Goal: Transaction & Acquisition: Subscribe to service/newsletter

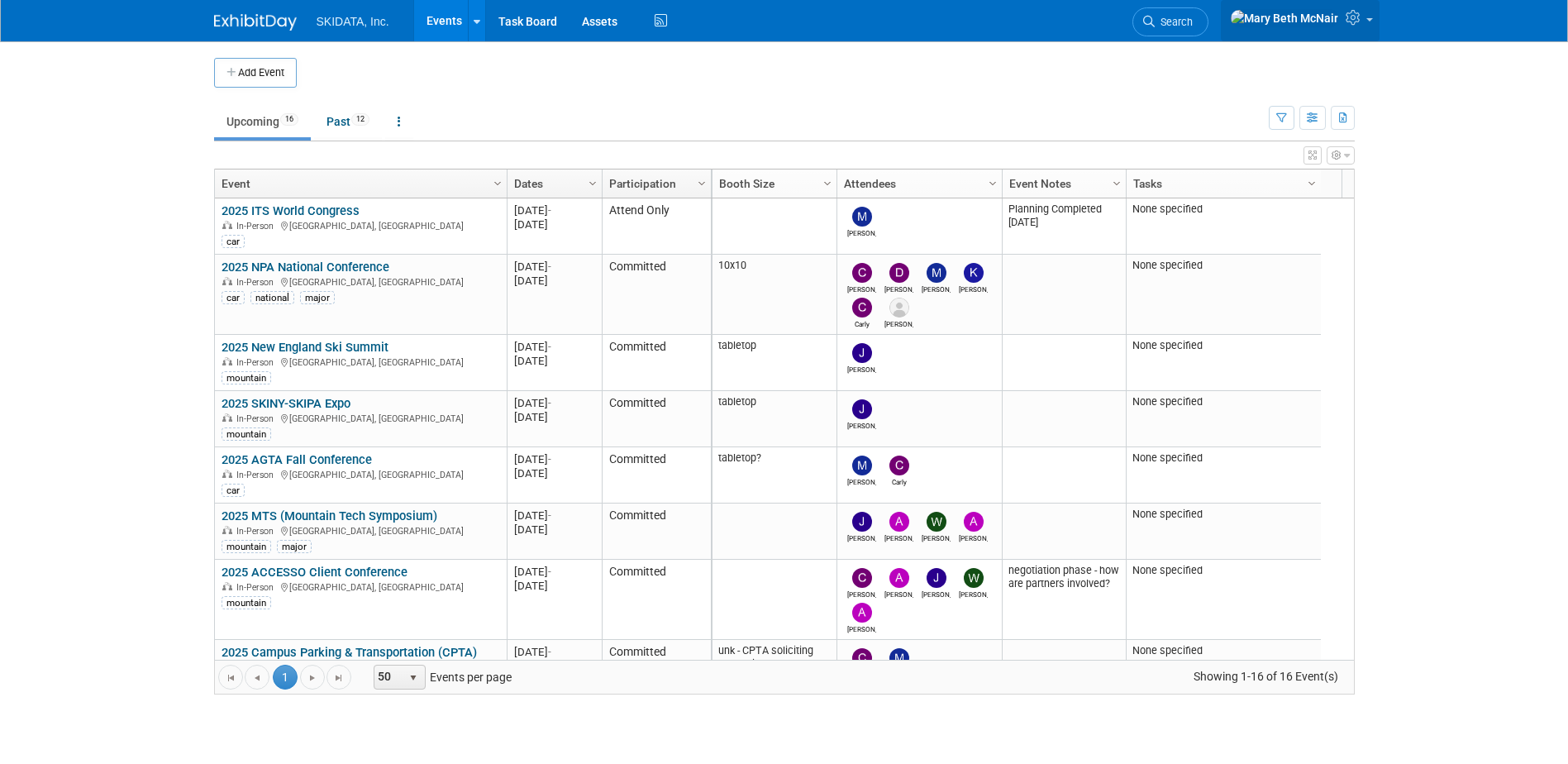
click at [1323, 16] on img at bounding box center [1284, 18] width 109 height 18
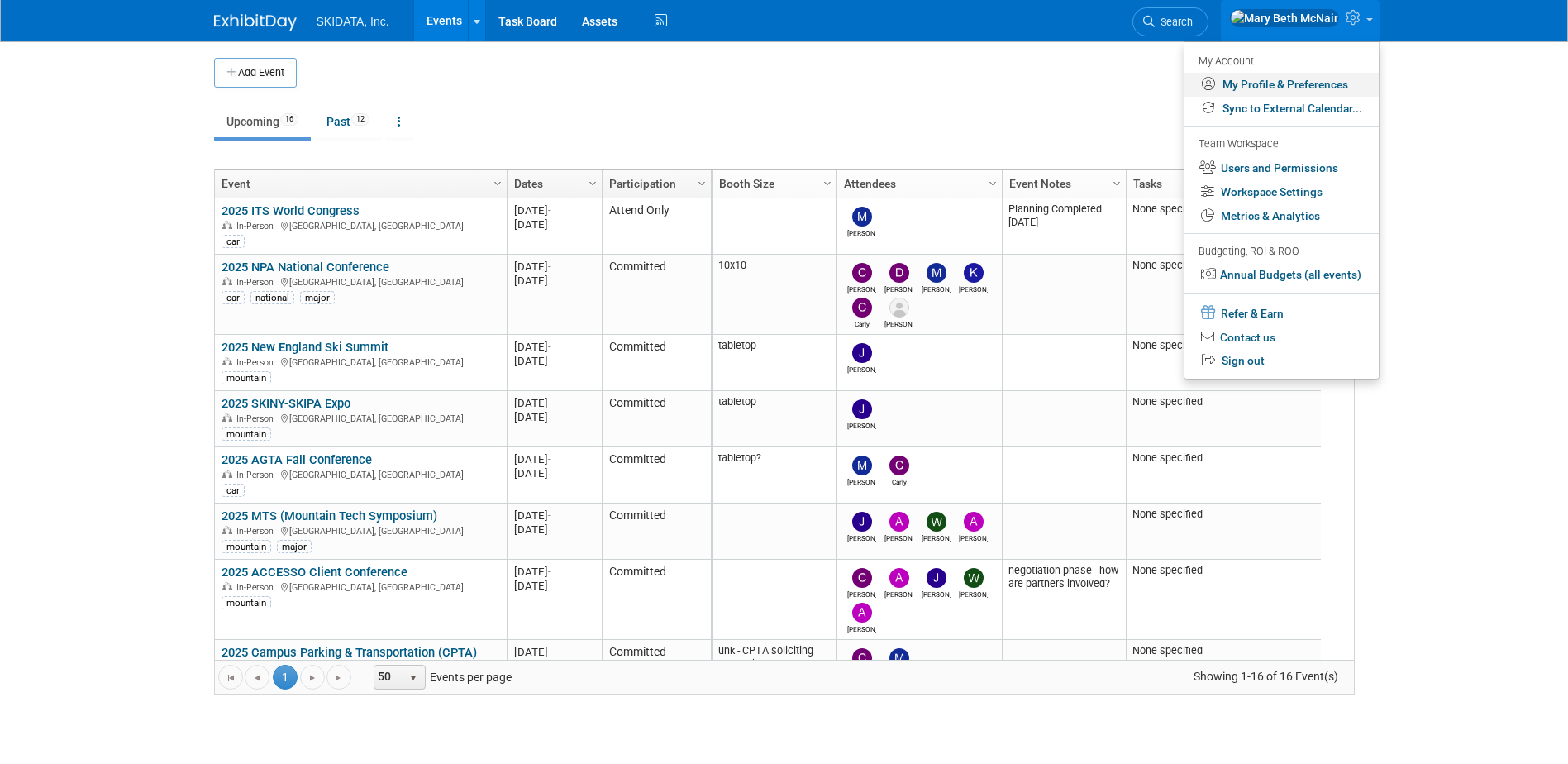
click at [1295, 81] on link "My Profile & Preferences" at bounding box center [1282, 85] width 195 height 24
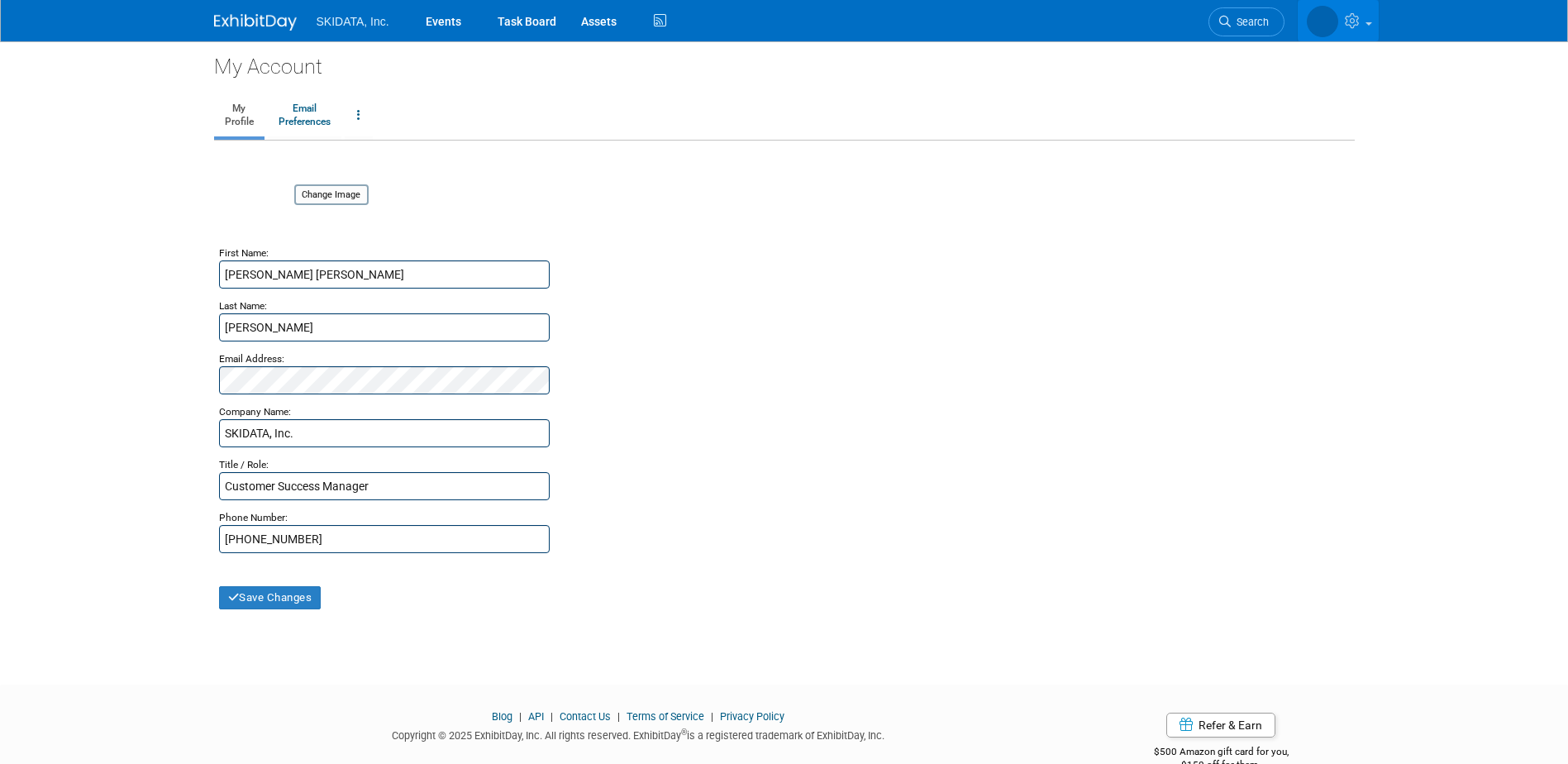
click at [1337, 31] on link at bounding box center [1339, 21] width 81 height 42
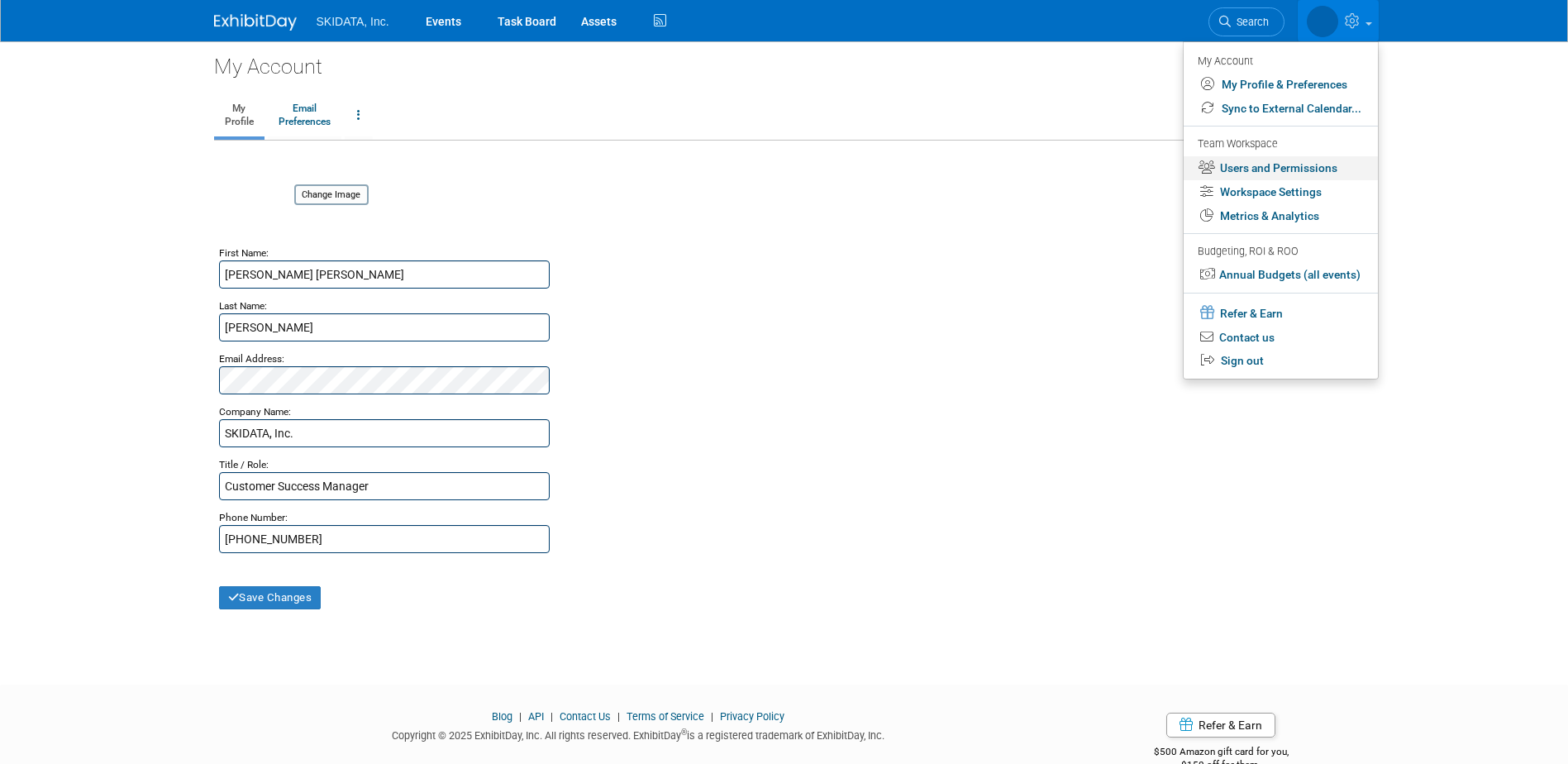
click at [1262, 163] on link "Users and Permissions" at bounding box center [1281, 169] width 195 height 24
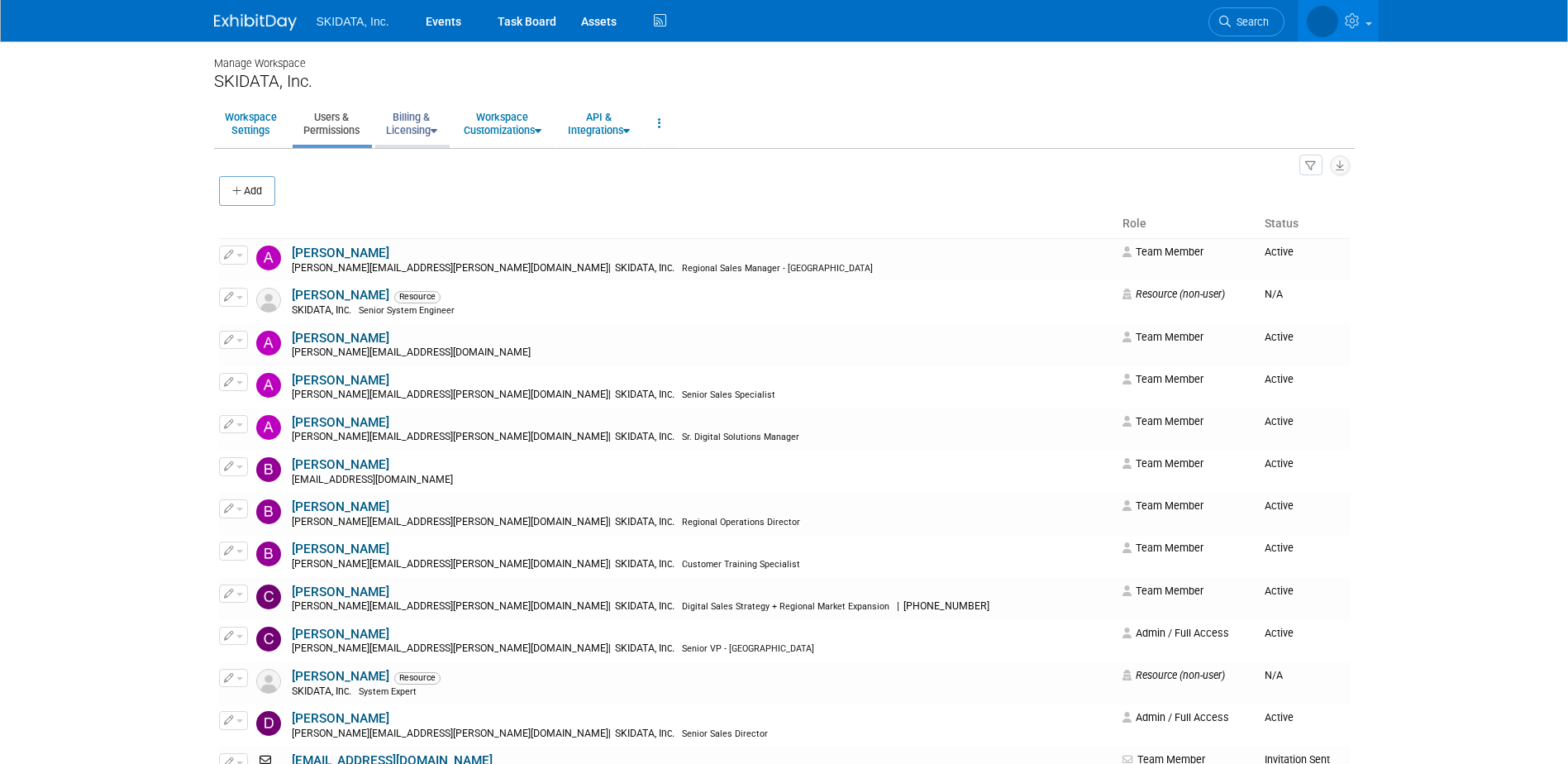
click at [420, 120] on link "Billing & Licensing" at bounding box center [412, 123] width 73 height 41
click at [425, 161] on link "Manage Plan / Subscription" at bounding box center [450, 161] width 150 height 25
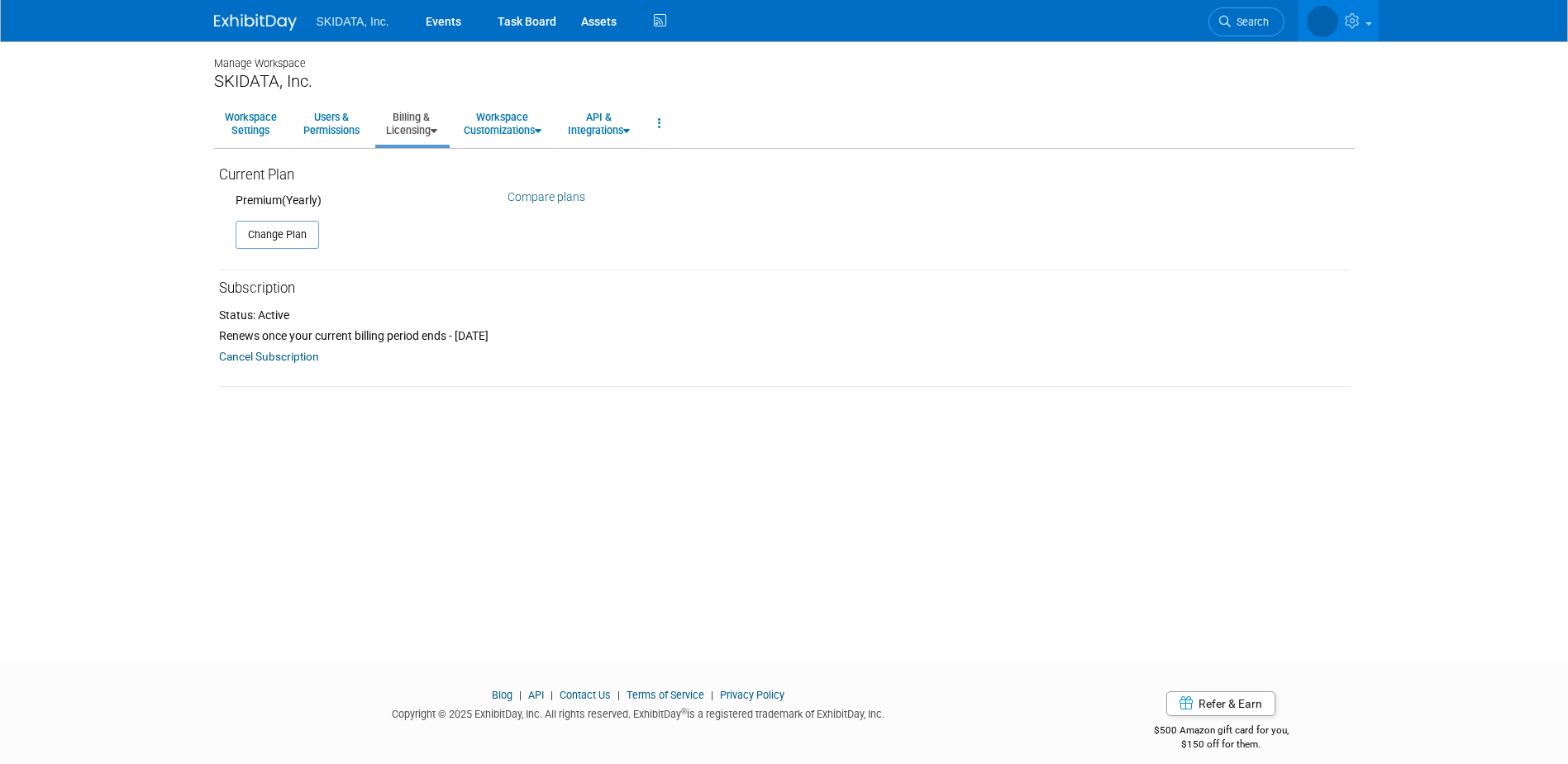
click at [548, 199] on link "Compare plans" at bounding box center [547, 196] width 78 height 13
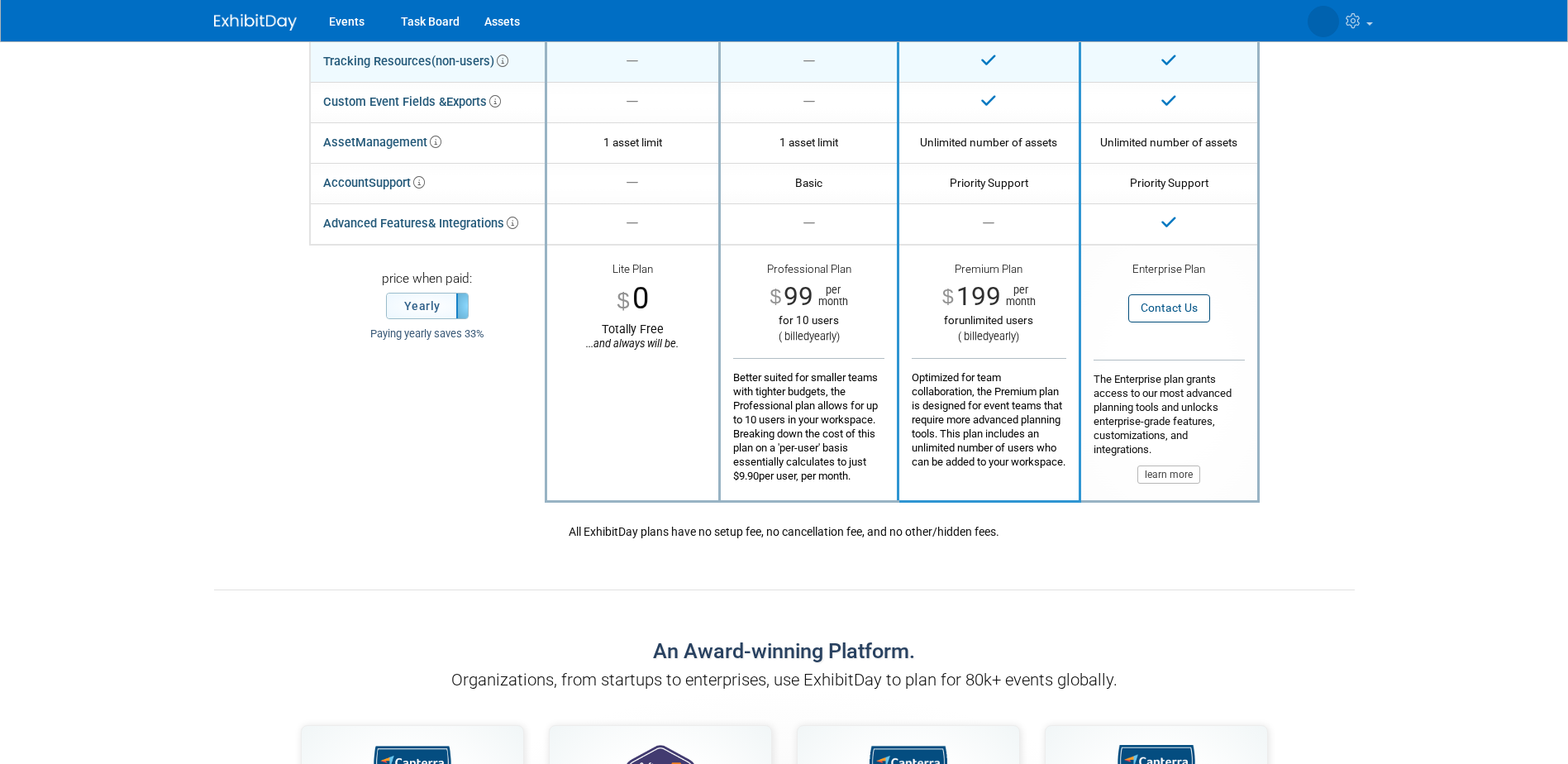
scroll to position [331, 0]
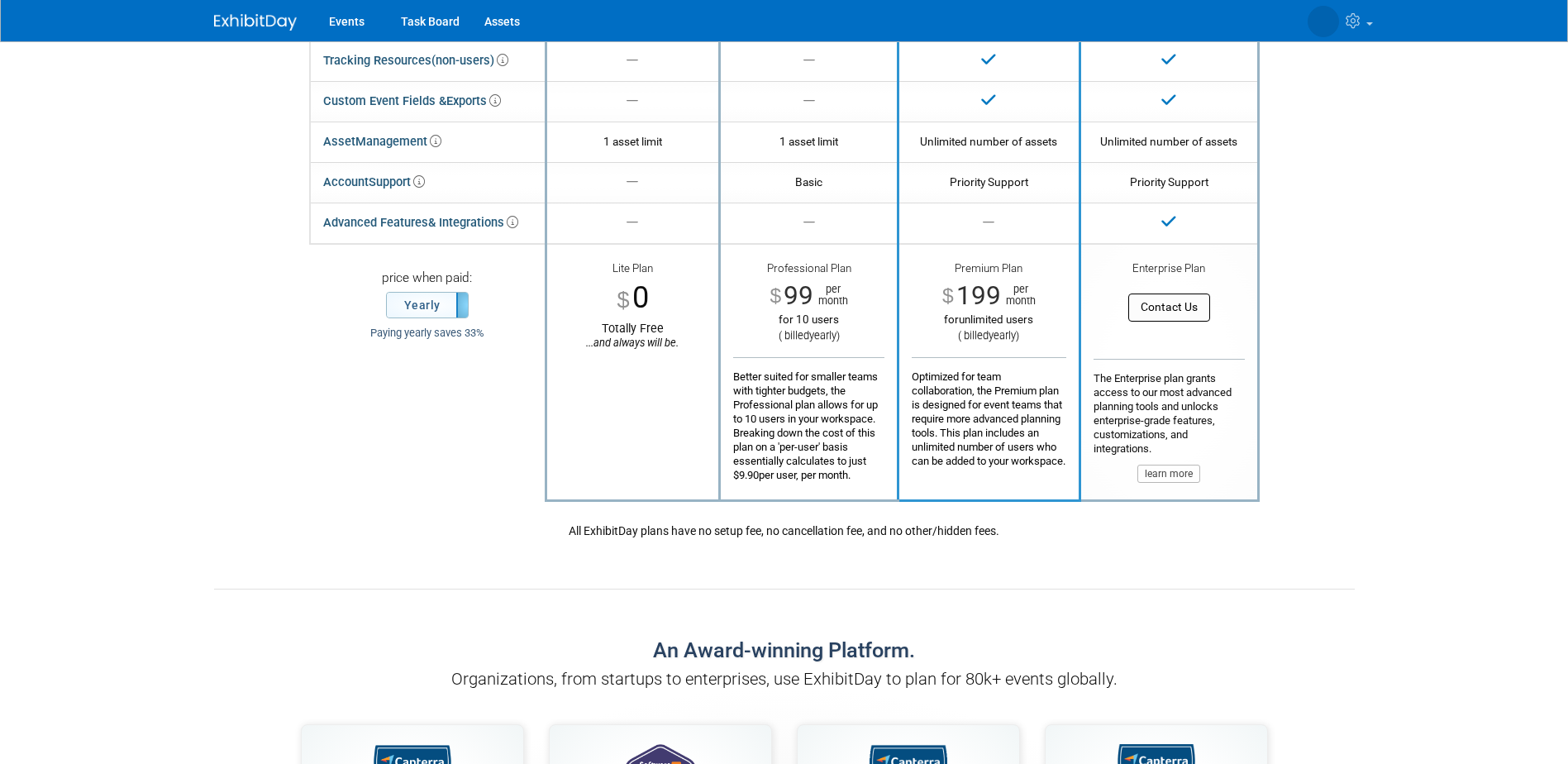
click at [1157, 302] on button "Contact Us" at bounding box center [1169, 307] width 82 height 28
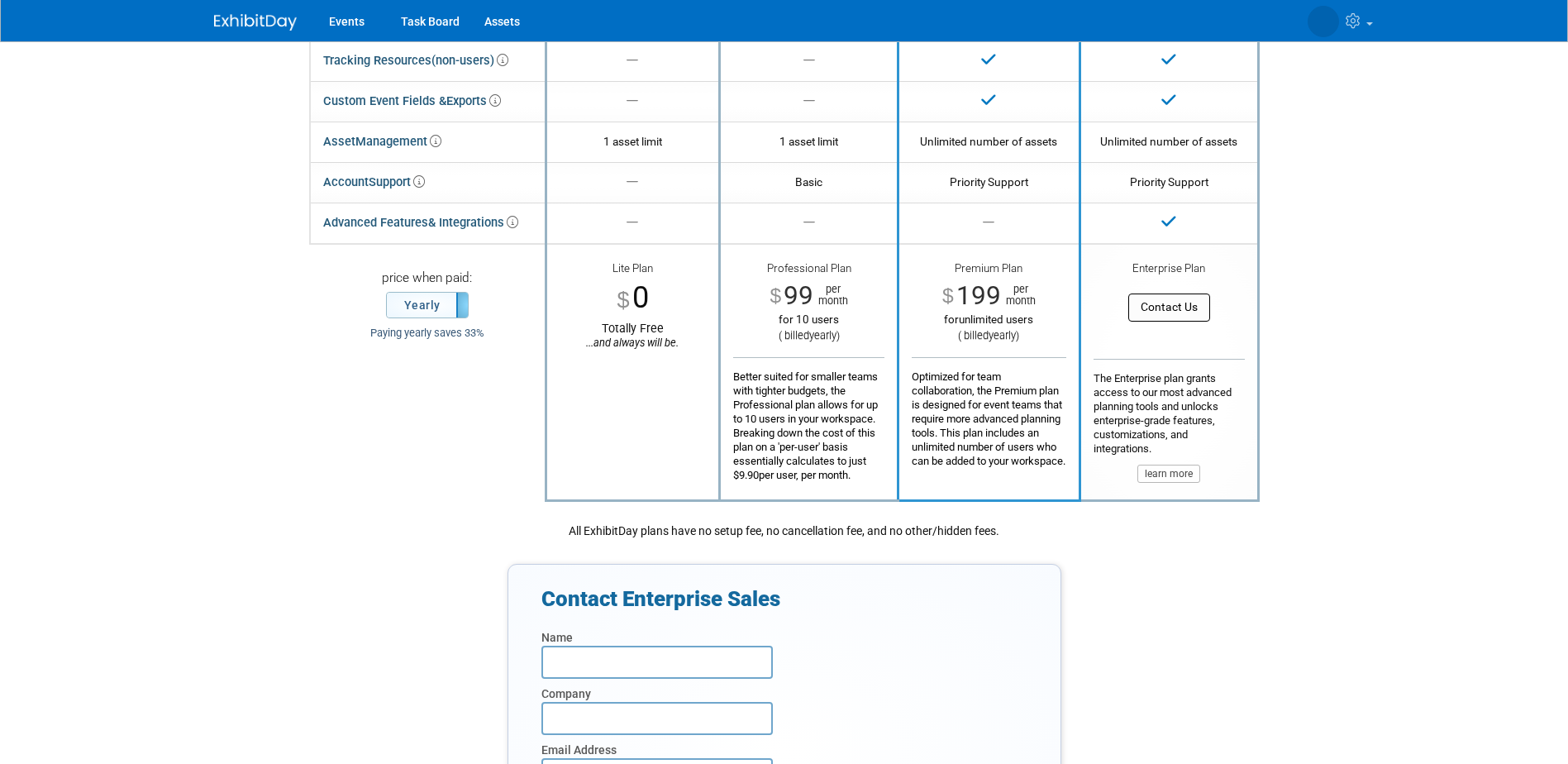
scroll to position [530, 0]
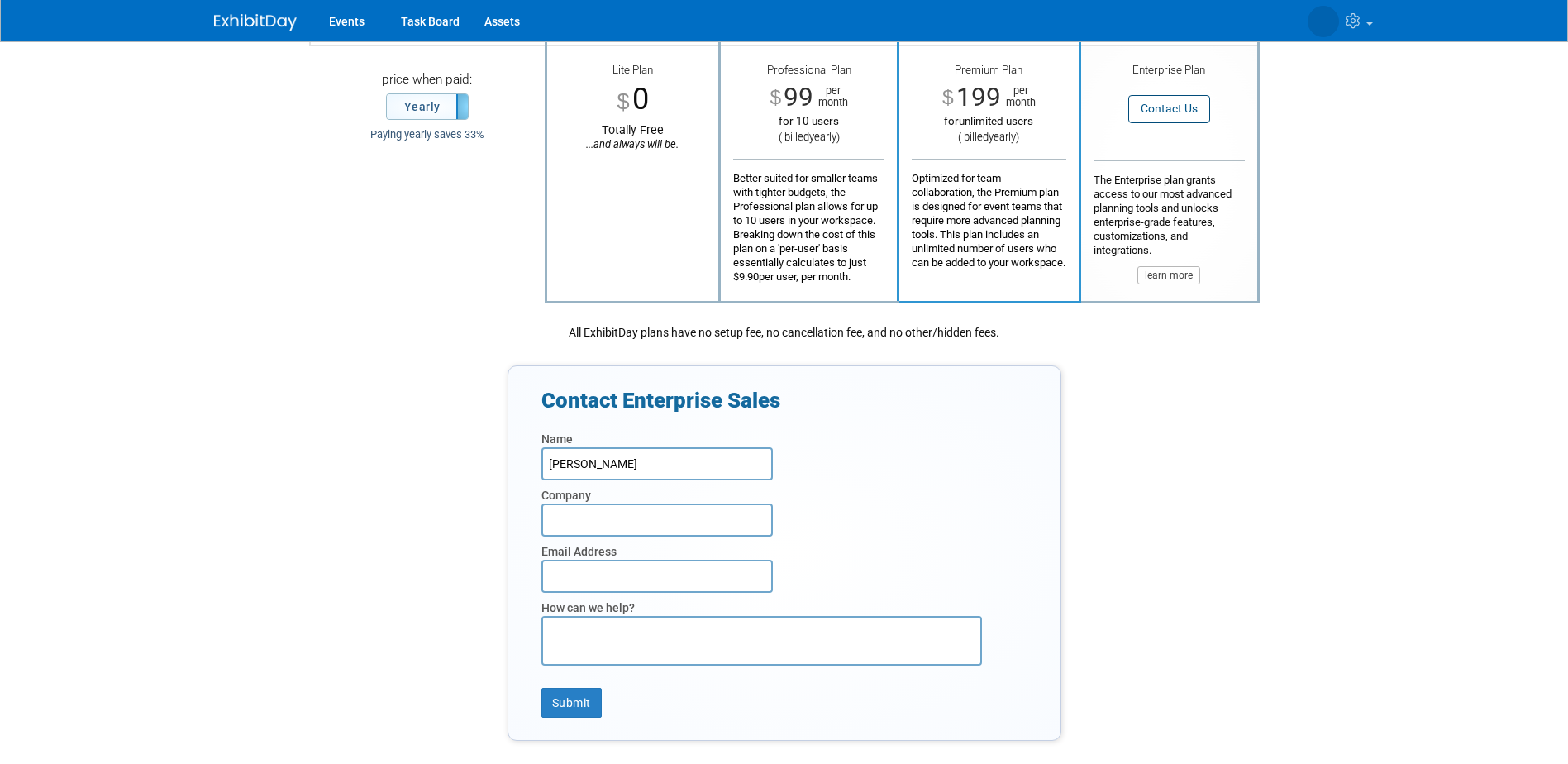
type input "[PERSON_NAME]"
type input "SKIDATA Inc"
type input "us_conferences@skidata.com"
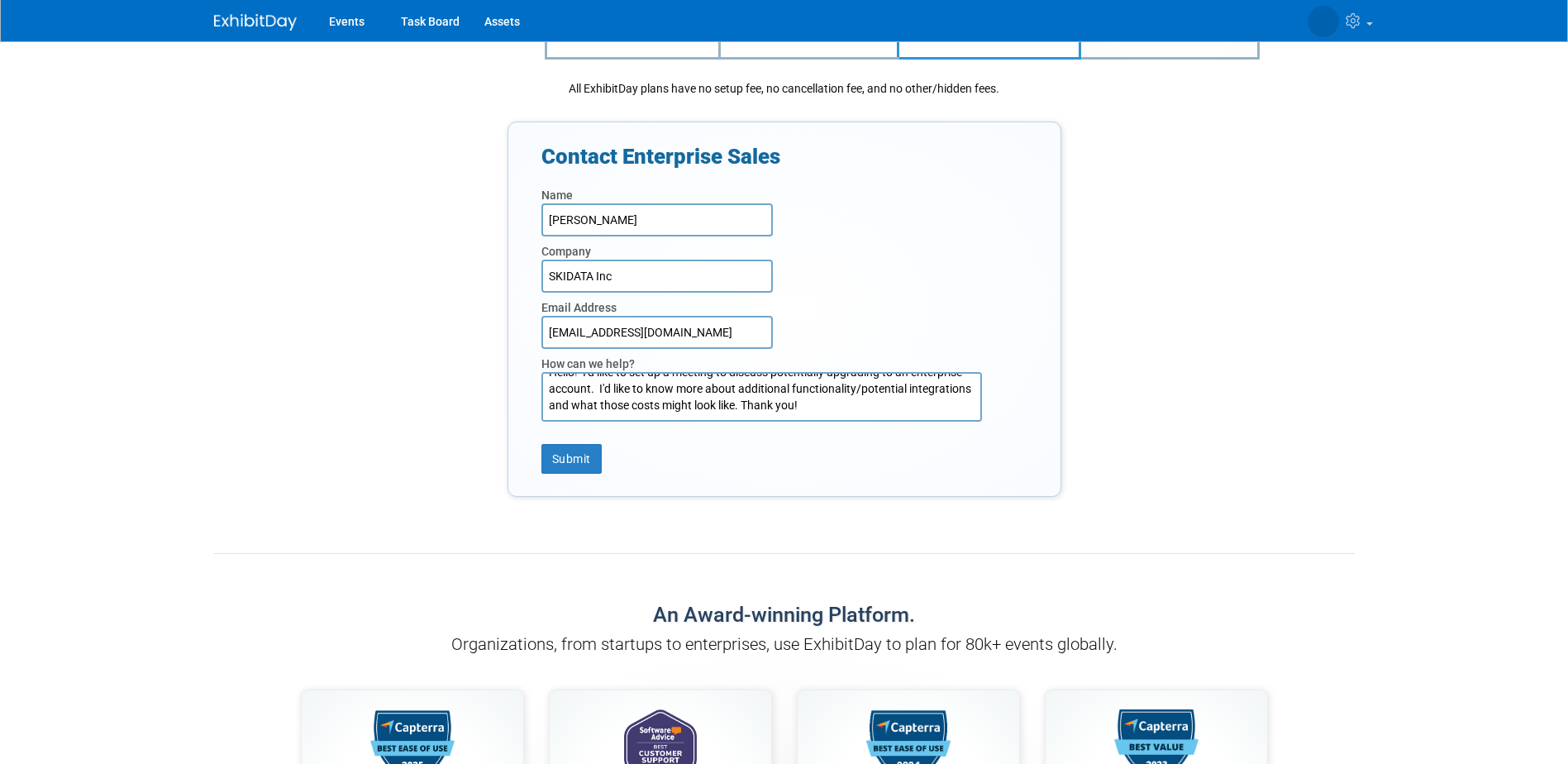
scroll to position [777, 0]
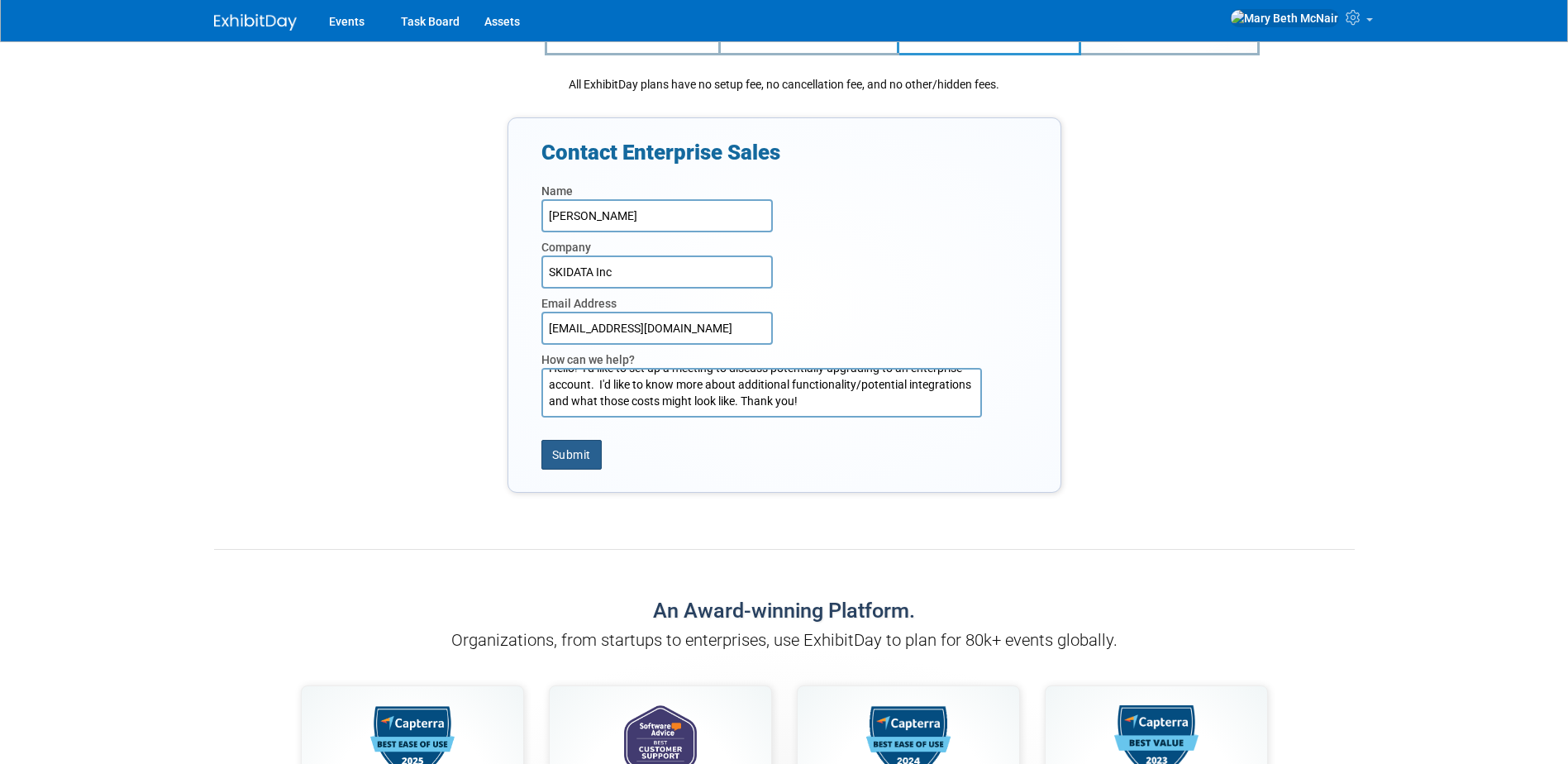
type textarea "Hello! I'd like to set up a meeting to discuss potentially upgrading to an ente…"
click at [585, 450] on button "Submit" at bounding box center [572, 454] width 61 height 29
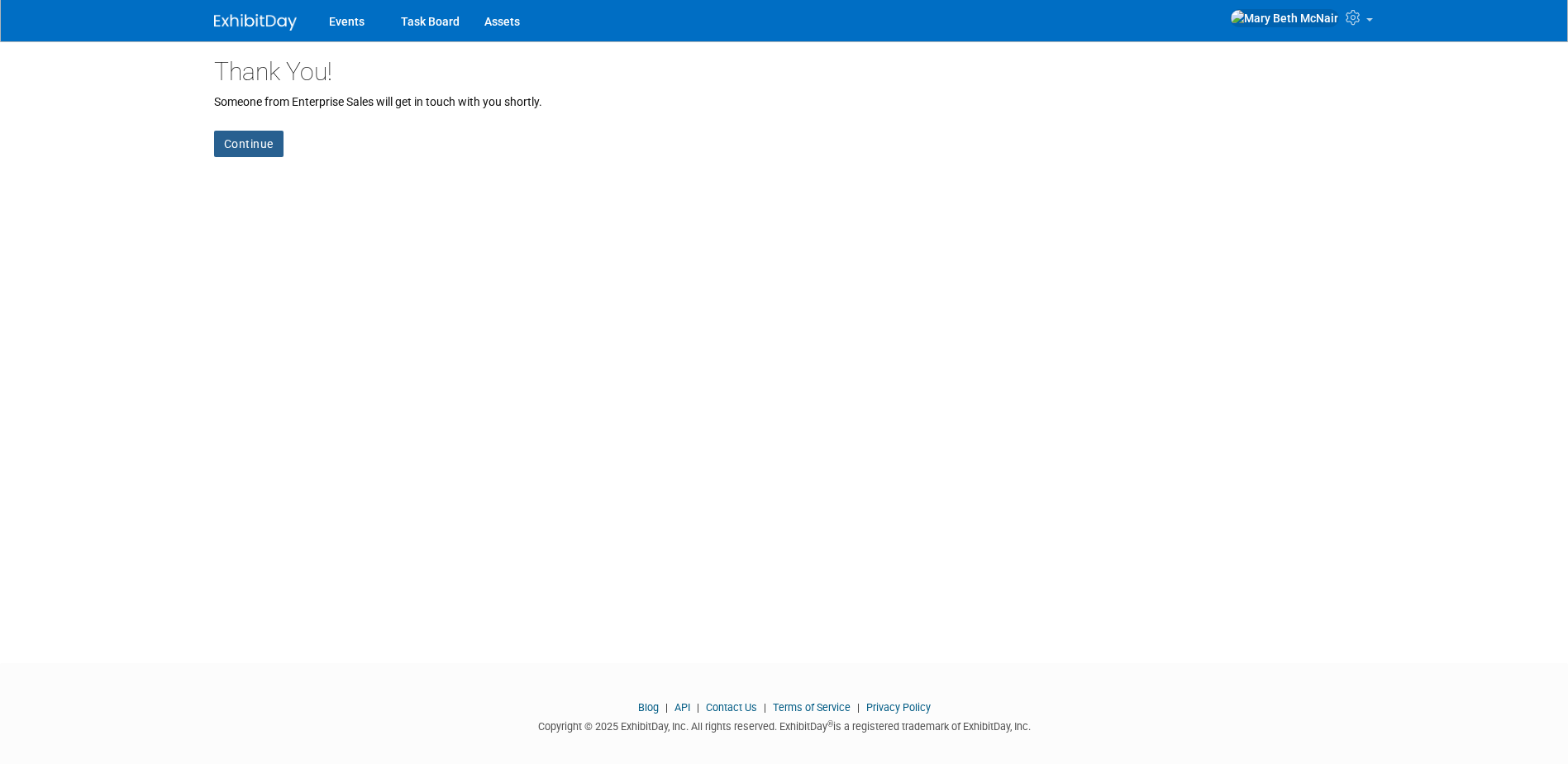
click at [258, 142] on link "Continue" at bounding box center [249, 144] width 69 height 27
